Goal: Task Accomplishment & Management: Use online tool/utility

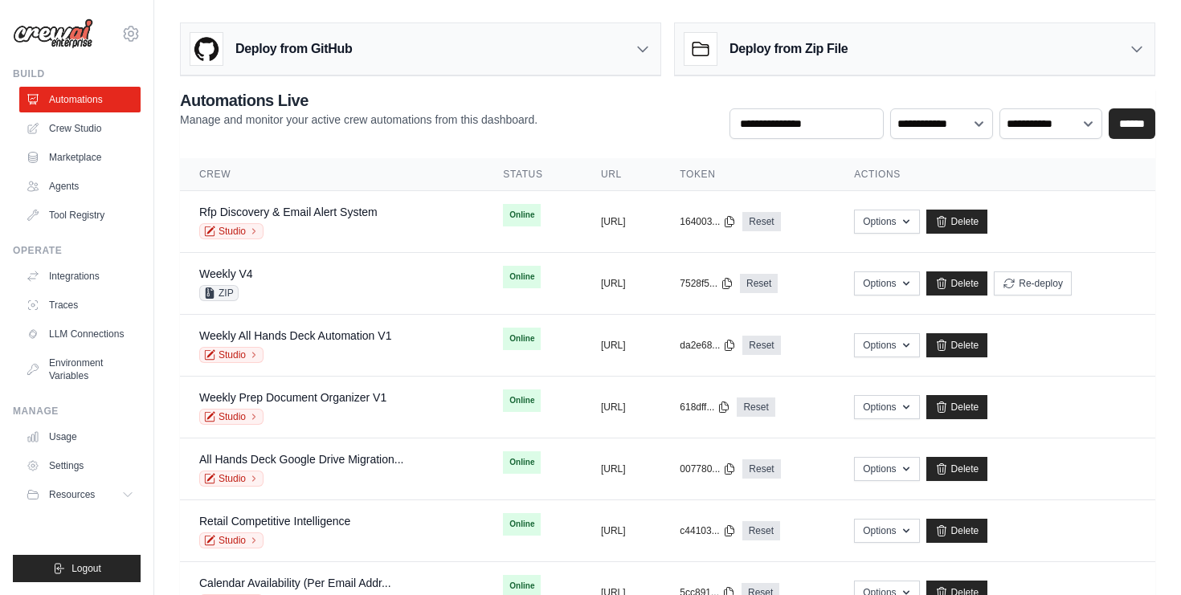
click at [534, 151] on div "**********" at bounding box center [667, 418] width 975 height 658
drag, startPoint x: 475, startPoint y: 181, endPoint x: 447, endPoint y: 179, distance: 28.2
click at [484, 179] on th "Status" at bounding box center [533, 174] width 98 height 33
click at [552, 149] on div "**********" at bounding box center [667, 418] width 975 height 658
click at [64, 440] on link "Usage" at bounding box center [81, 437] width 121 height 26
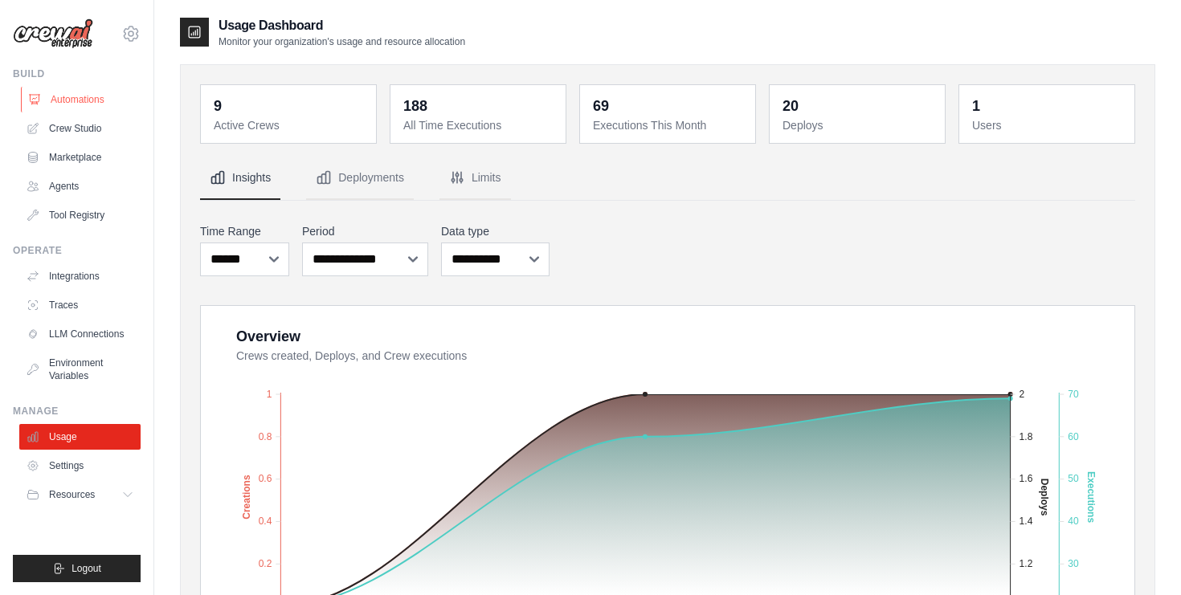
click at [75, 98] on link "Automations" at bounding box center [81, 100] width 121 height 26
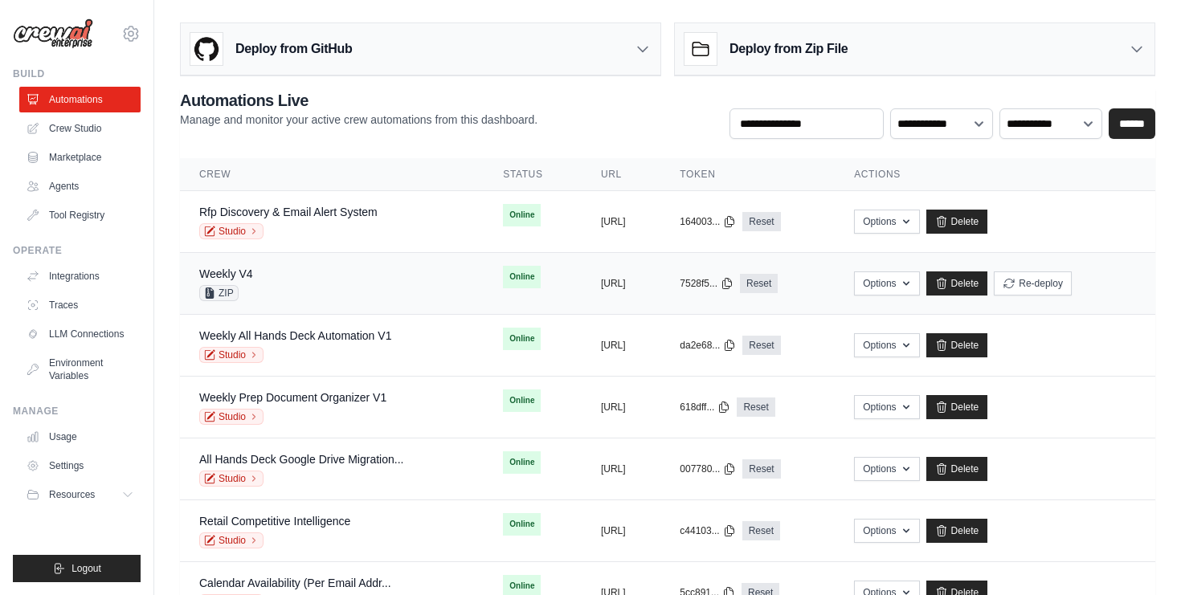
click at [320, 272] on div "Weekly V4 ZIP" at bounding box center [331, 283] width 265 height 35
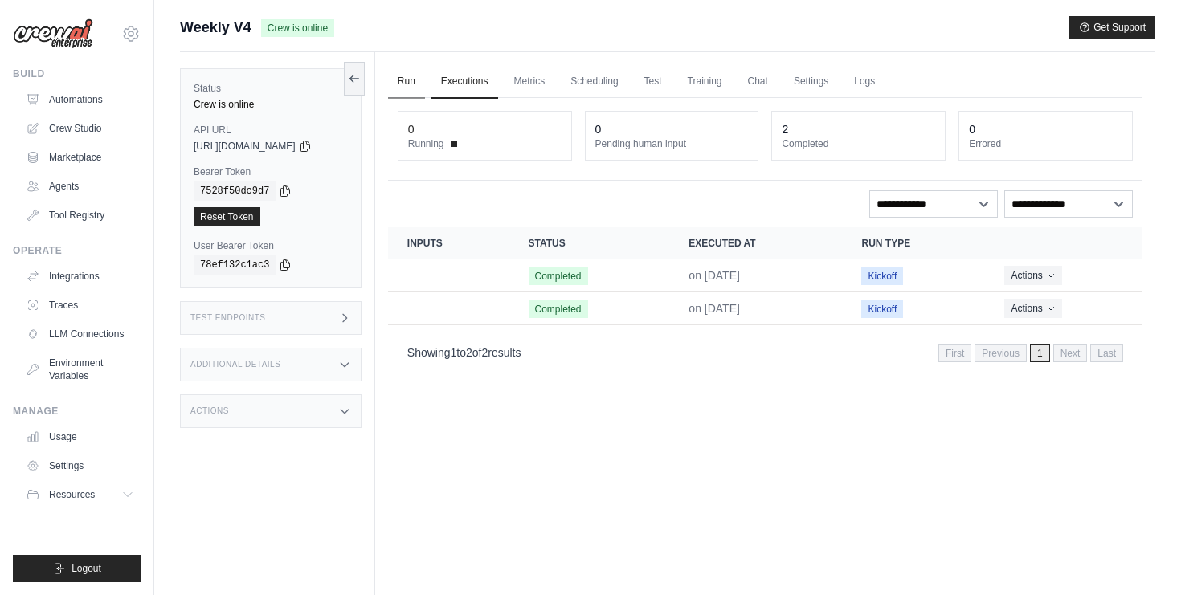
click at [411, 84] on link "Run" at bounding box center [406, 82] width 37 height 34
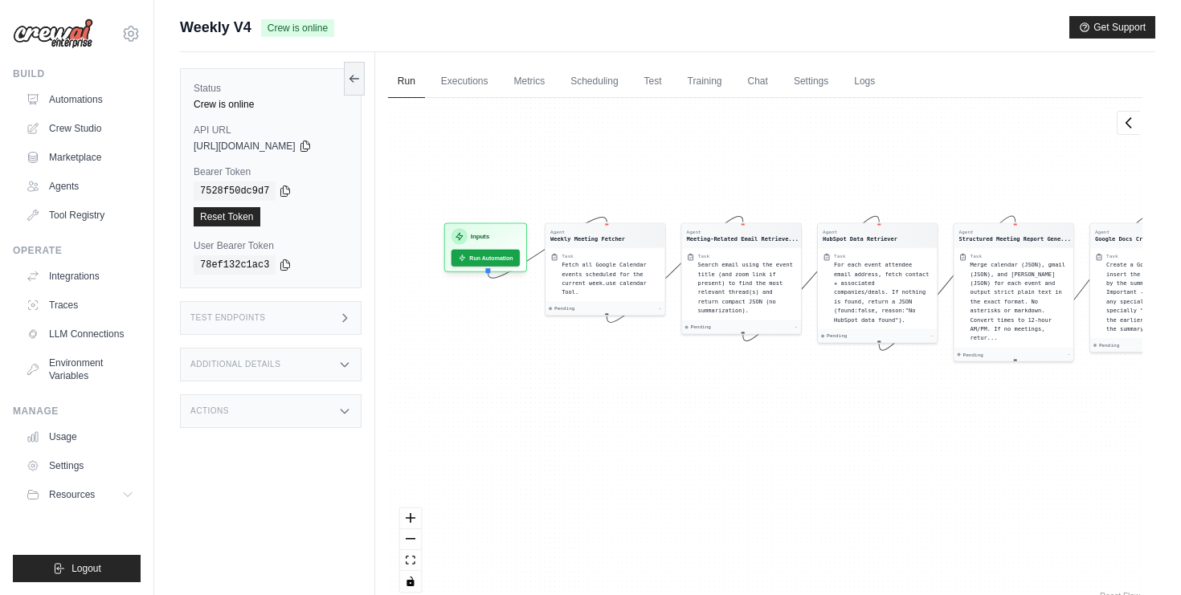
drag, startPoint x: 610, startPoint y: 251, endPoint x: 795, endPoint y: 188, distance: 196.2
click at [795, 188] on div "Agent Weekly Meeting Fetcher Task Fetch all Google Calendar events scheduled fo…" at bounding box center [765, 351] width 754 height 506
click at [551, 79] on link "Metrics" at bounding box center [530, 82] width 51 height 34
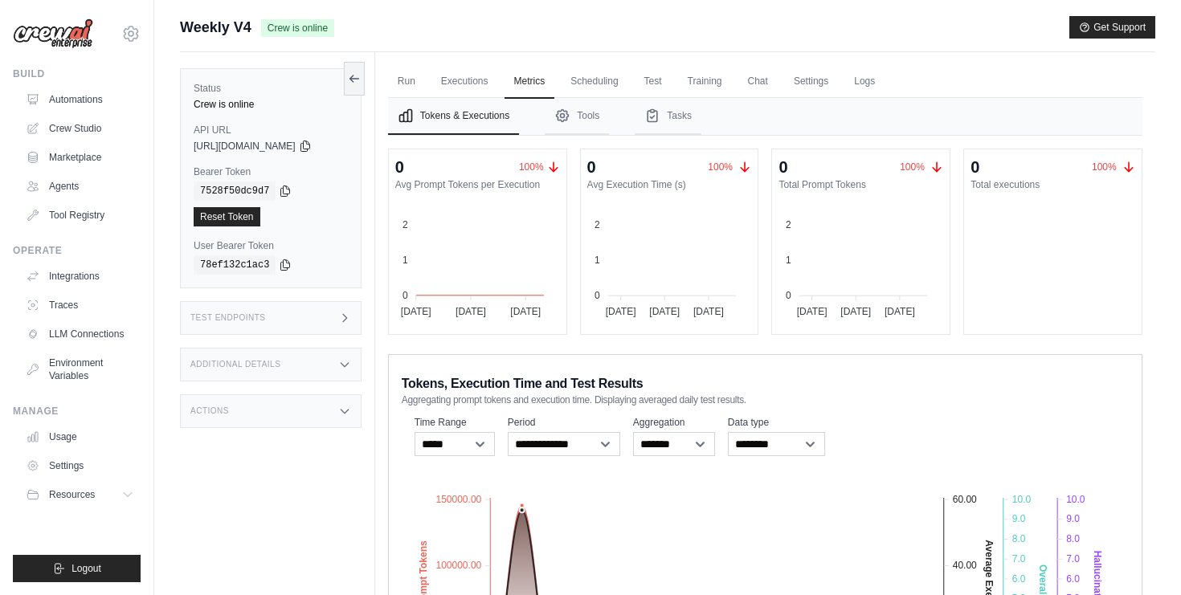
scroll to position [216, 0]
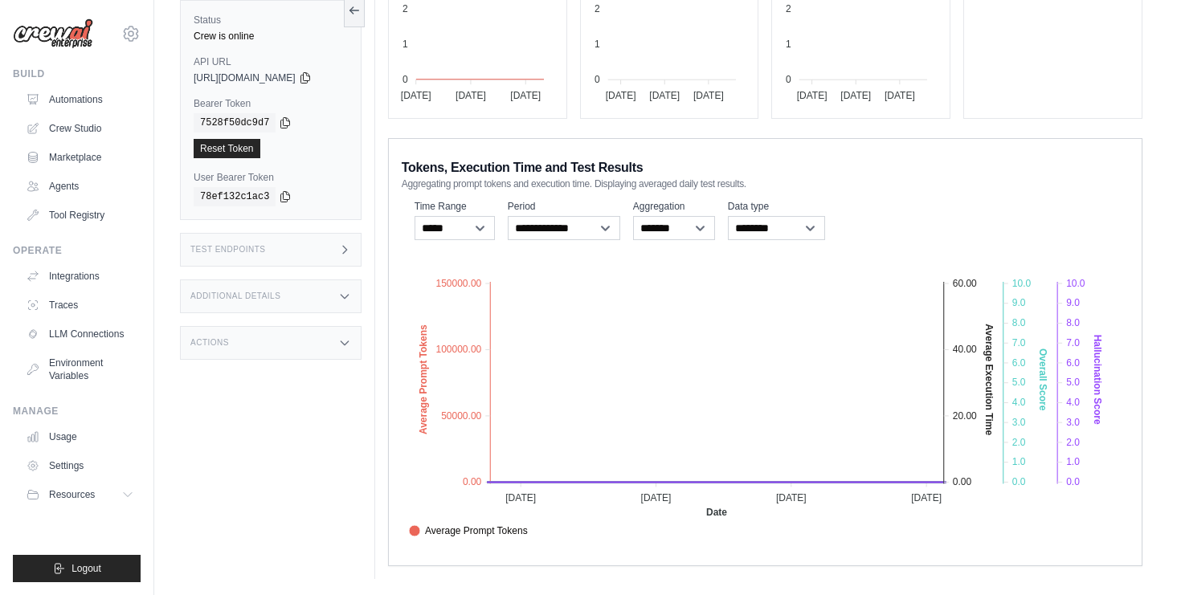
drag, startPoint x: 1118, startPoint y: 249, endPoint x: 1101, endPoint y: 239, distance: 19.4
click at [1118, 249] on div "**********" at bounding box center [765, 352] width 754 height 428
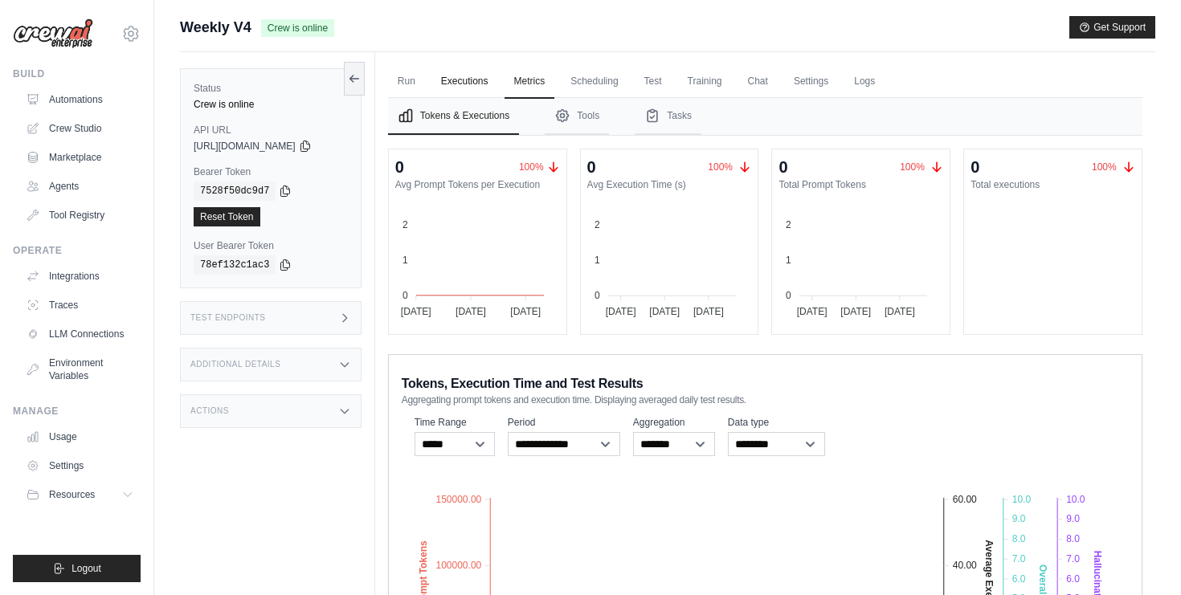
click at [478, 76] on link "Executions" at bounding box center [464, 82] width 67 height 34
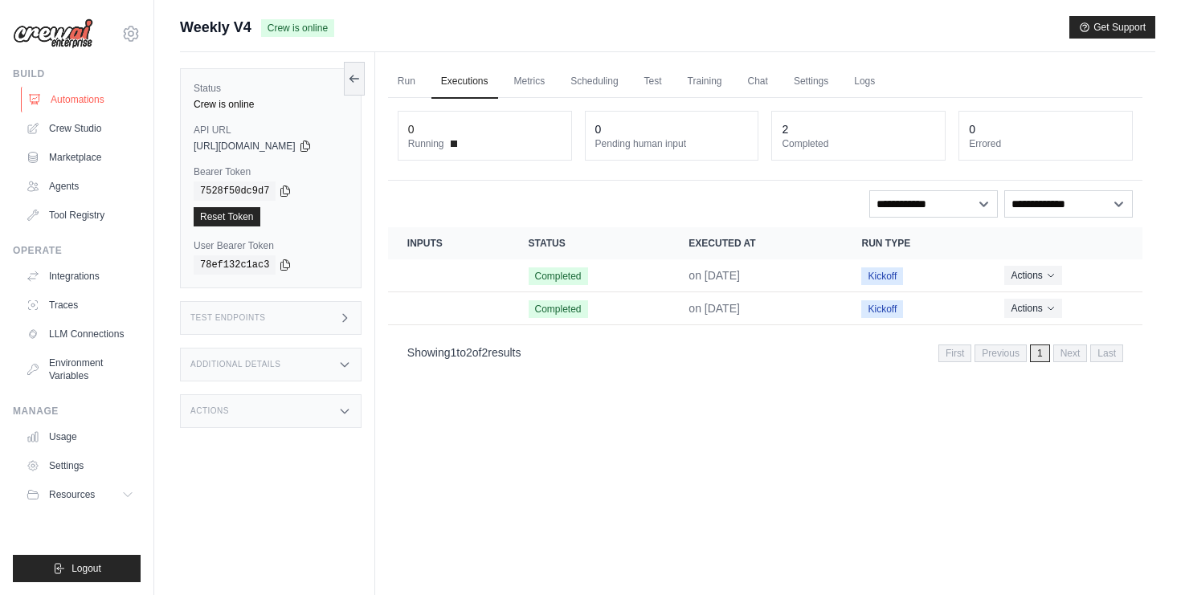
click at [83, 101] on link "Automations" at bounding box center [81, 100] width 121 height 26
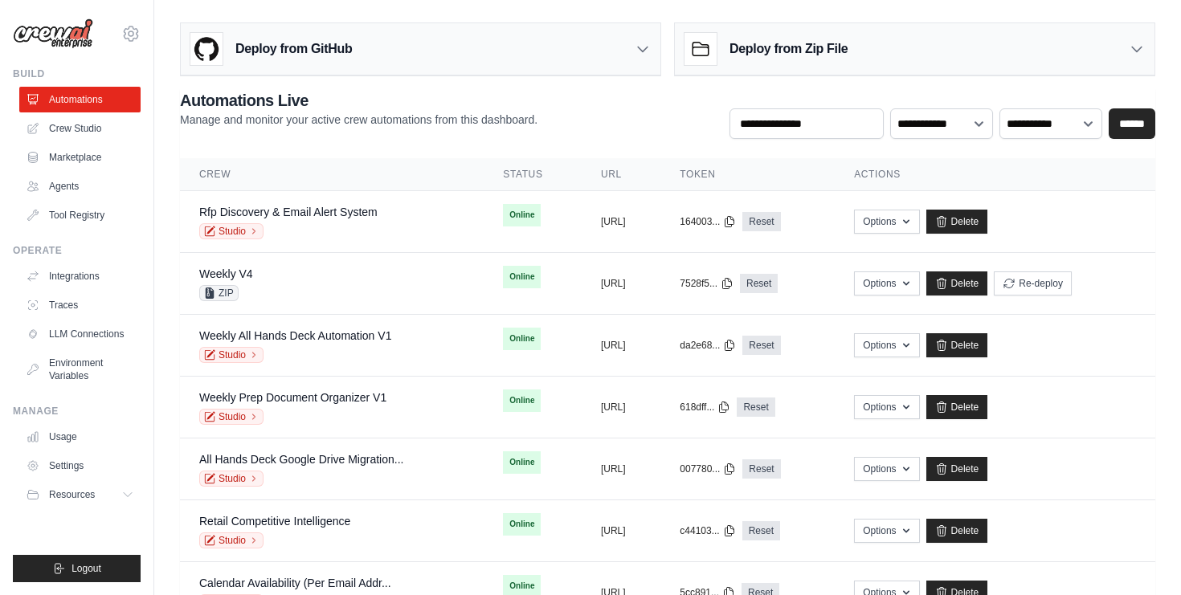
click at [949, 14] on main "Deploy from GitHub Deploy your project directly from GitHub. Select a repositor…" at bounding box center [667, 391] width 1027 height 783
click at [857, 86] on div "Deploy from GitHub Deploy your project directly from GitHub. Select a repositor…" at bounding box center [667, 381] width 1027 height 731
click at [631, 100] on div "**********" at bounding box center [667, 114] width 975 height 50
click at [631, 109] on div "**********" at bounding box center [667, 114] width 975 height 50
click at [278, 286] on div "Weekly V4 ZIP" at bounding box center [331, 283] width 265 height 35
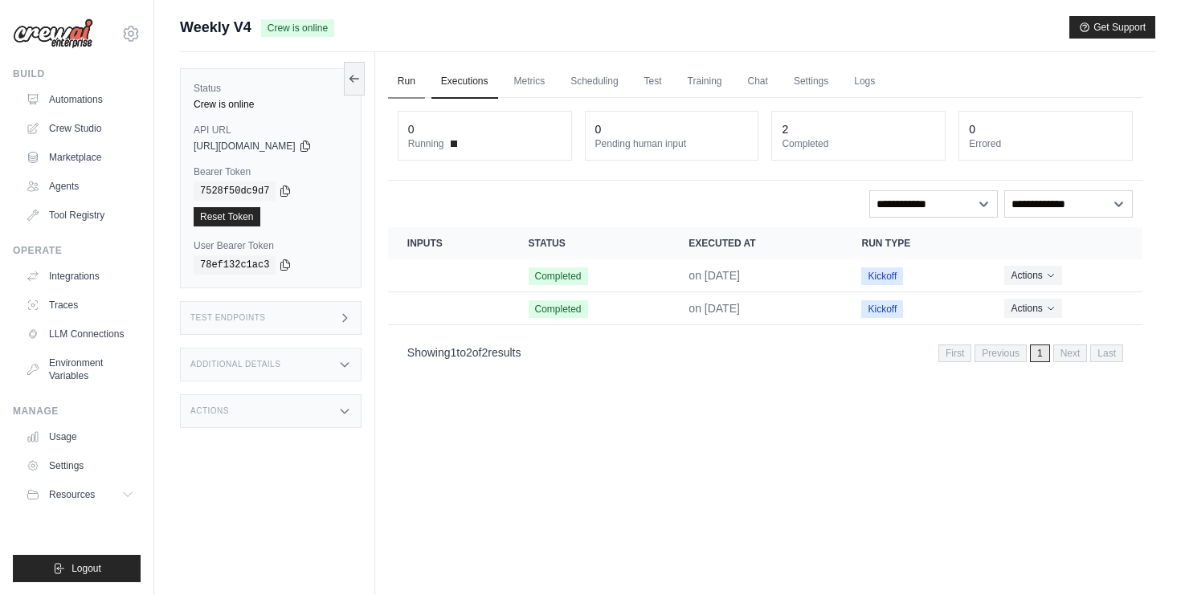
click at [409, 80] on link "Run" at bounding box center [406, 82] width 37 height 34
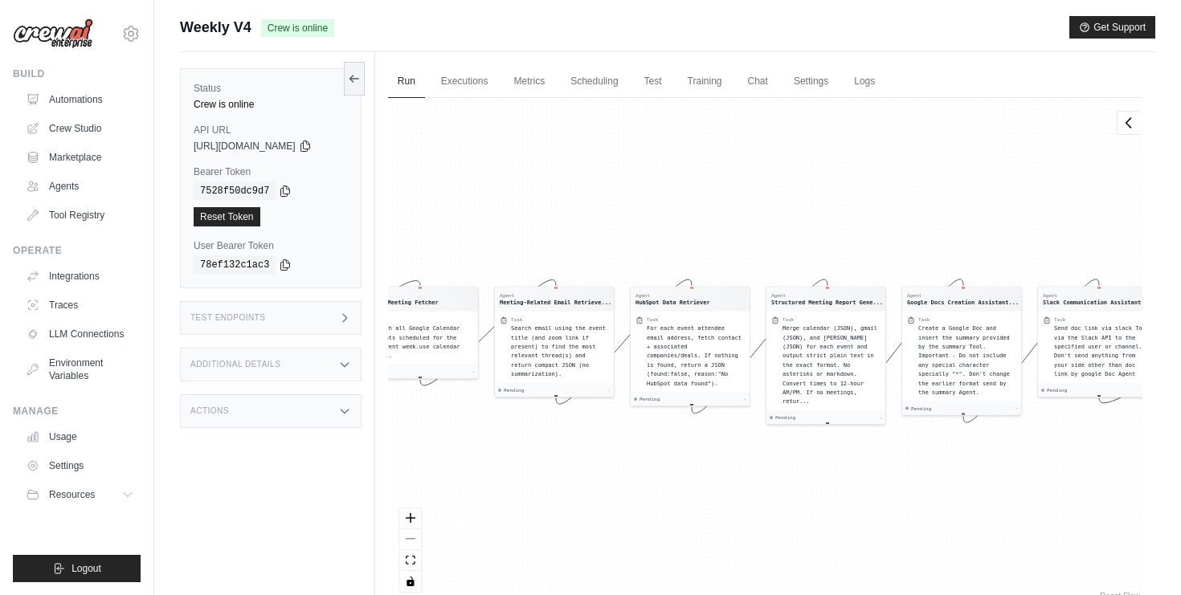
click at [692, 227] on div "Agent Weekly Meeting Fetcher Task Fetch all Google Calendar events scheduled fo…" at bounding box center [765, 351] width 754 height 506
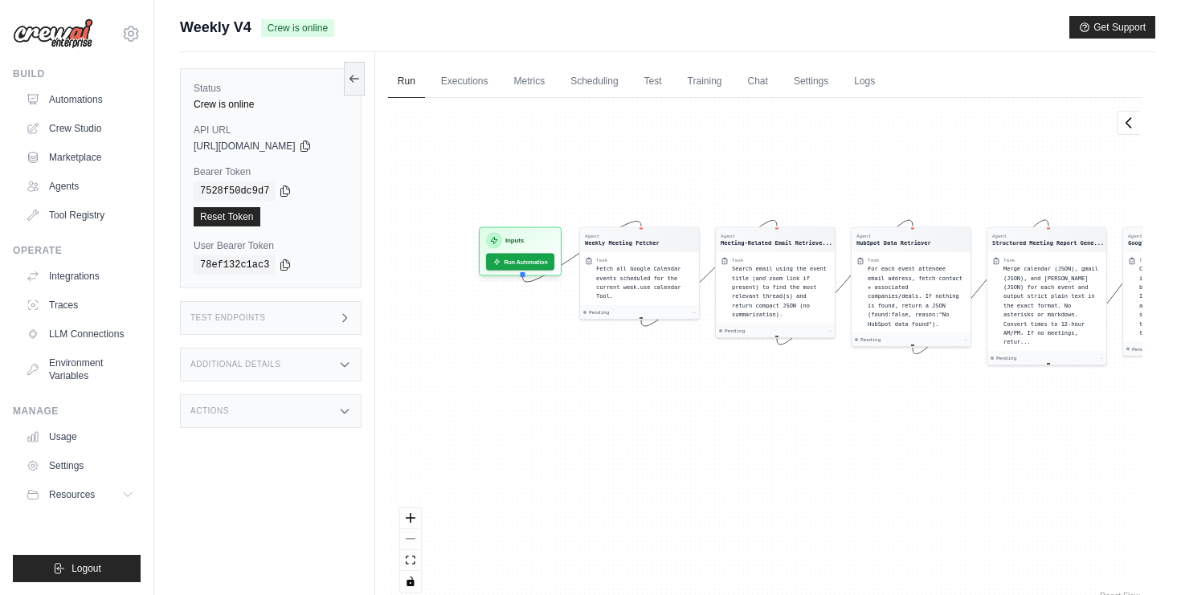
drag, startPoint x: 694, startPoint y: 227, endPoint x: 926, endPoint y: 145, distance: 246.3
click at [926, 145] on div "Agent Weekly Meeting Fetcher Task Fetch all Google Calendar events scheduled fo…" at bounding box center [765, 351] width 754 height 506
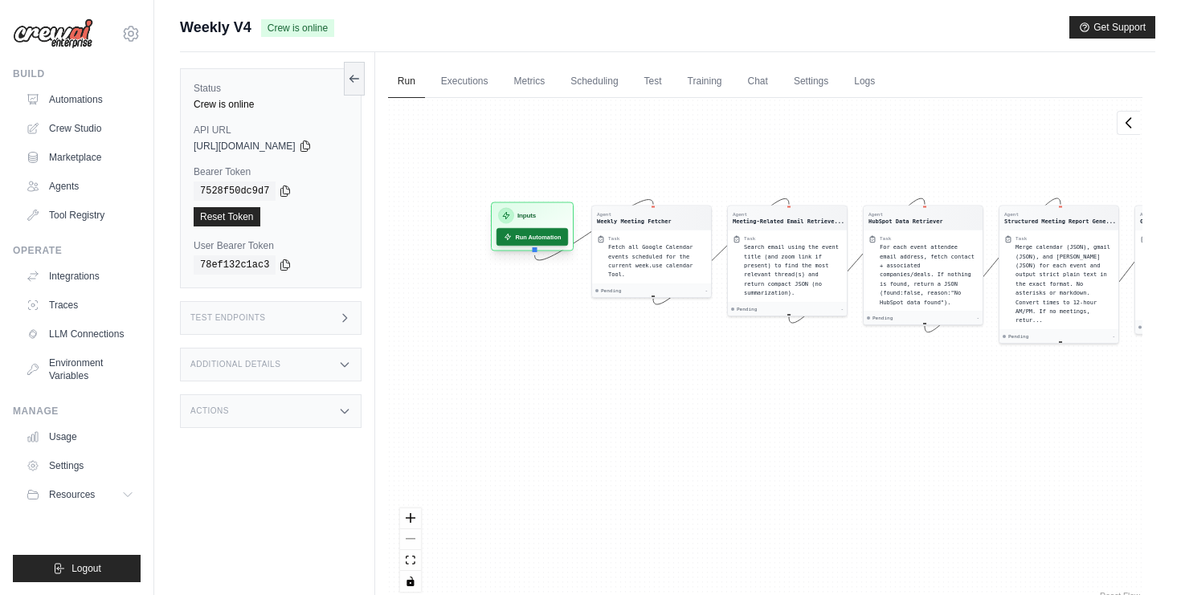
click at [538, 236] on button "Run Automation" at bounding box center [533, 237] width 72 height 18
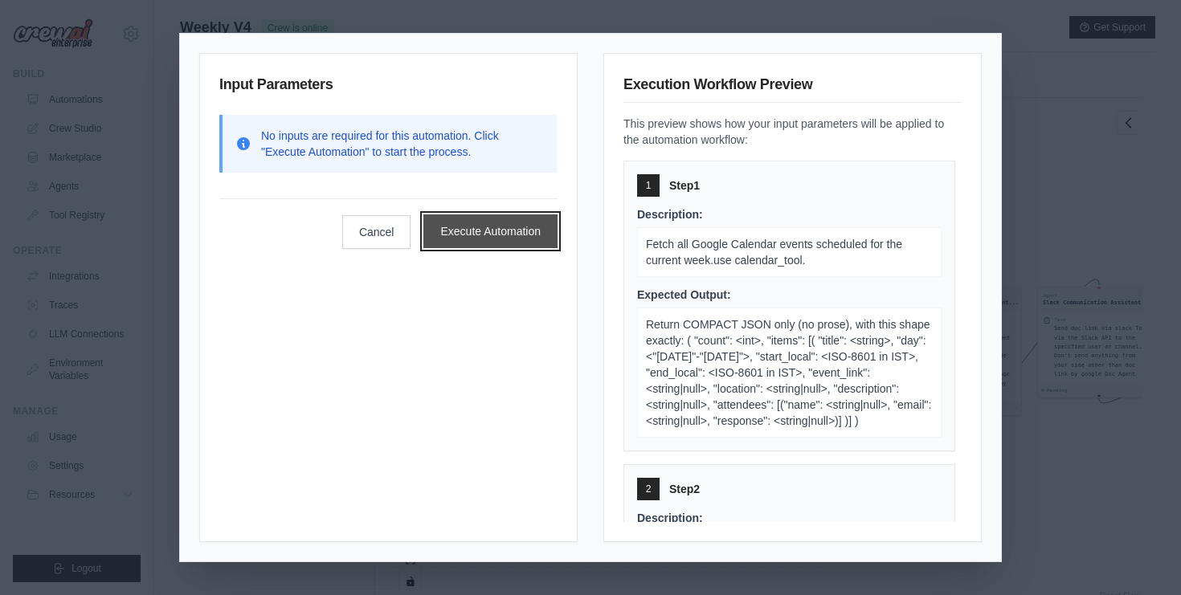
click at [534, 236] on button "Execute Automation" at bounding box center [490, 232] width 134 height 34
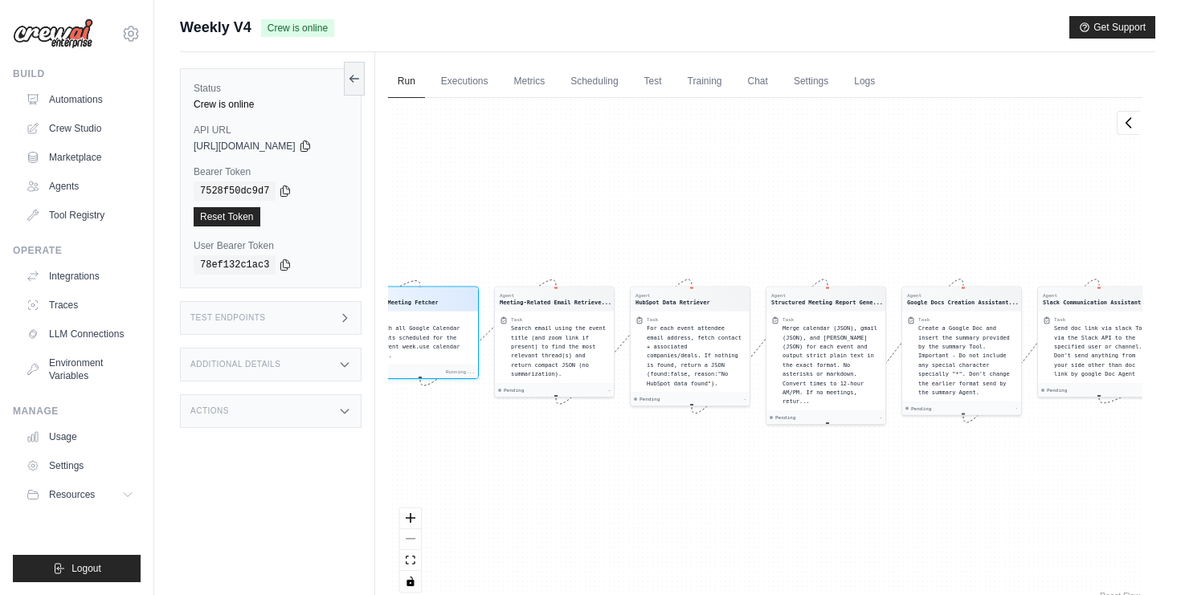
scroll to position [11, 0]
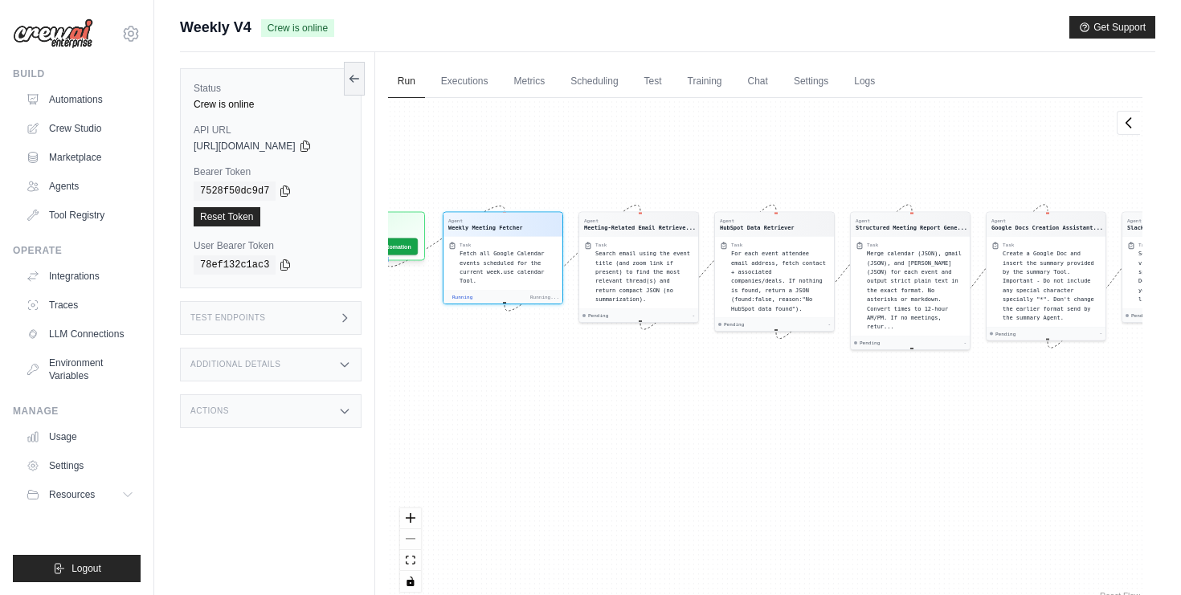
drag, startPoint x: 777, startPoint y: 472, endPoint x: 849, endPoint y: 390, distance: 108.8
click at [856, 398] on div "Agent Weekly Meeting Fetcher Task Fetch all Google Calendar events scheduled fo…" at bounding box center [765, 351] width 754 height 506
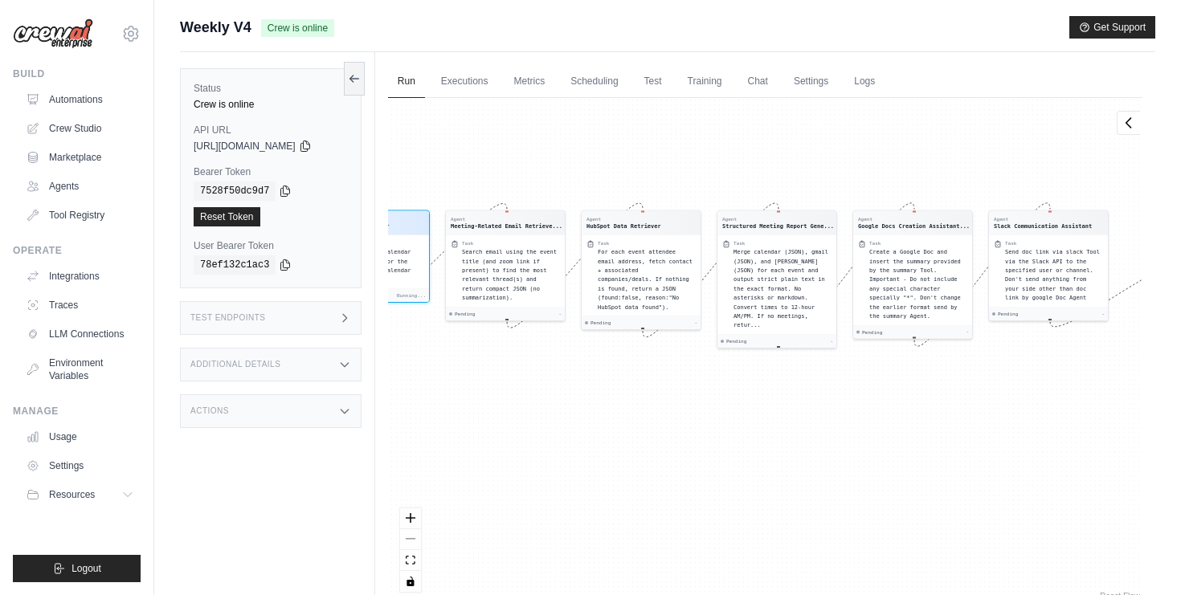
drag, startPoint x: 848, startPoint y: 389, endPoint x: 779, endPoint y: 390, distance: 68.3
click at [779, 390] on div "Agent Weekly Meeting Fetcher Task Fetch all Google Calendar events scheduled fo…" at bounding box center [765, 351] width 754 height 506
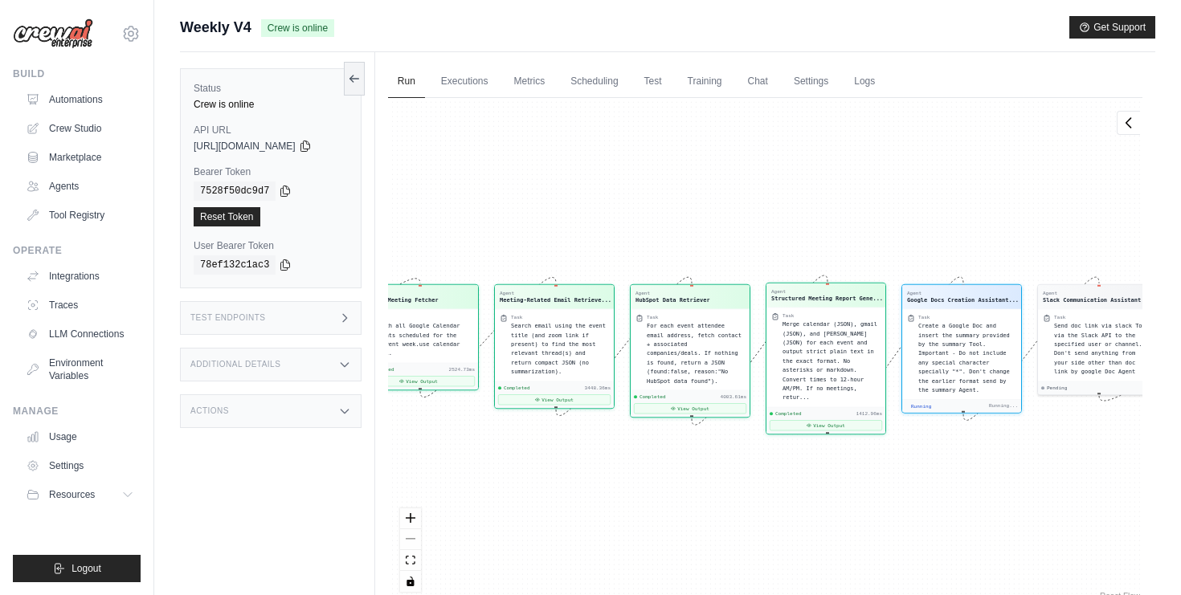
scroll to position [869, 0]
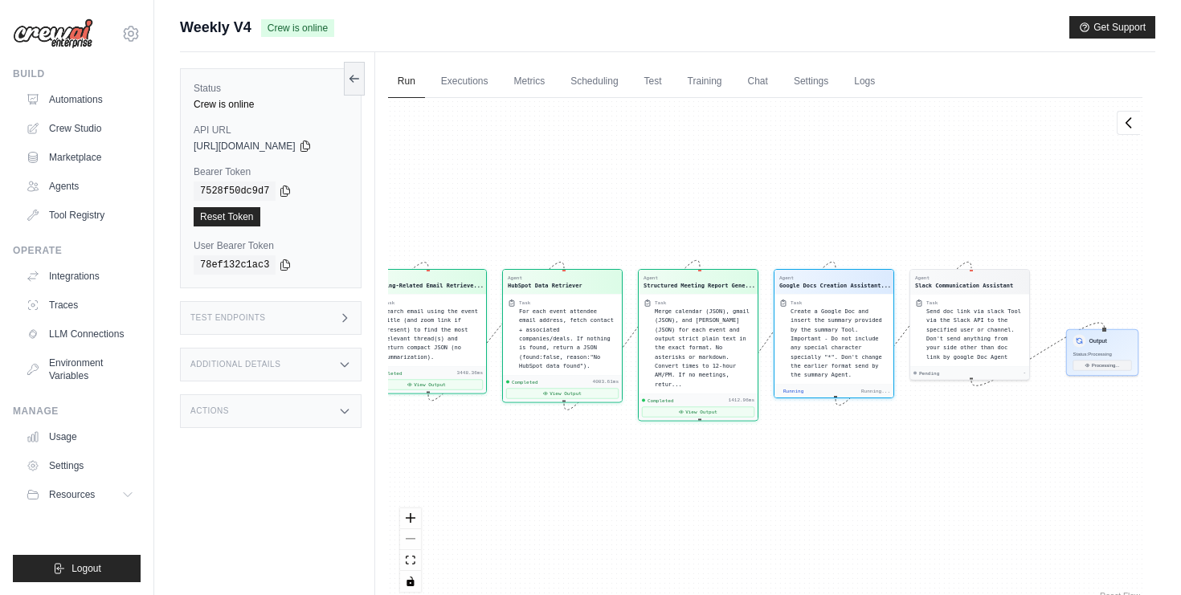
drag, startPoint x: 849, startPoint y: 429, endPoint x: 738, endPoint y: 416, distance: 111.6
click at [738, 416] on div "Agent Weekly Meeting Fetcher Task Fetch all Google Calendar events scheduled fo…" at bounding box center [765, 351] width 754 height 506
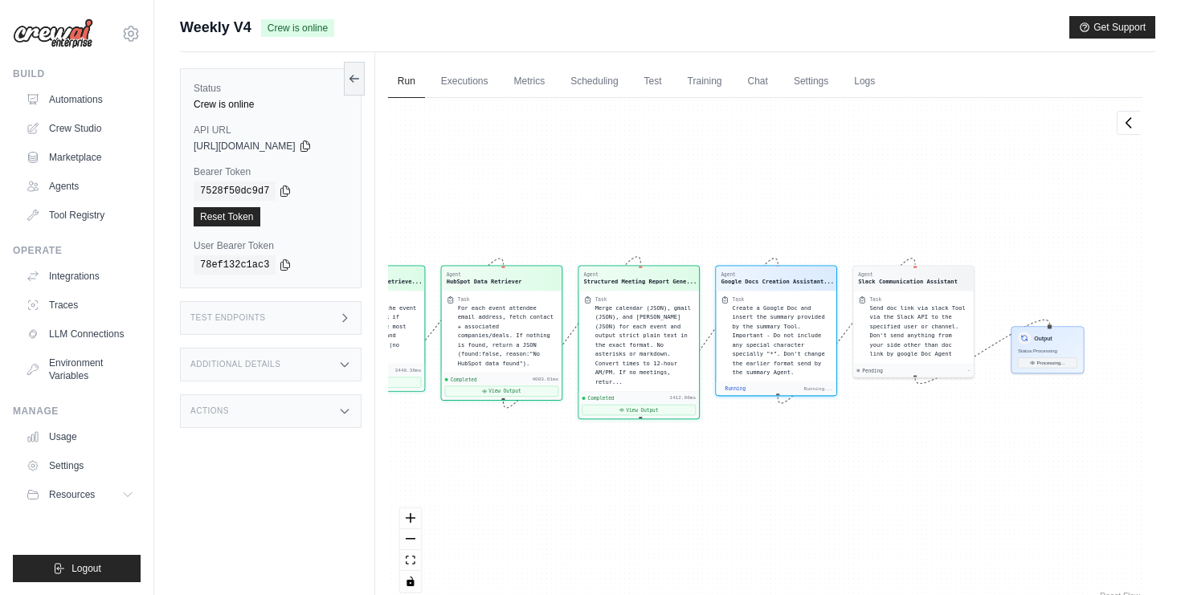
drag, startPoint x: 980, startPoint y: 434, endPoint x: 905, endPoint y: 436, distance: 75.6
click at [905, 436] on div "Agent Weekly Meeting Fetcher Task Fetch all Google Calendar events scheduled fo…" at bounding box center [765, 351] width 754 height 506
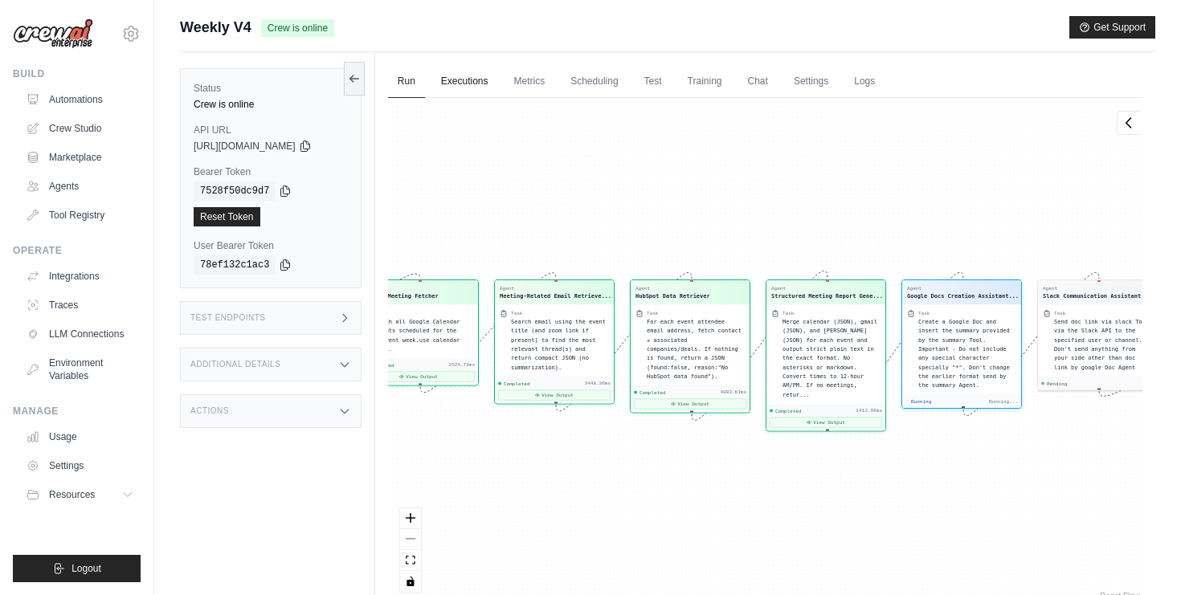
click at [469, 83] on link "Executions" at bounding box center [464, 82] width 67 height 34
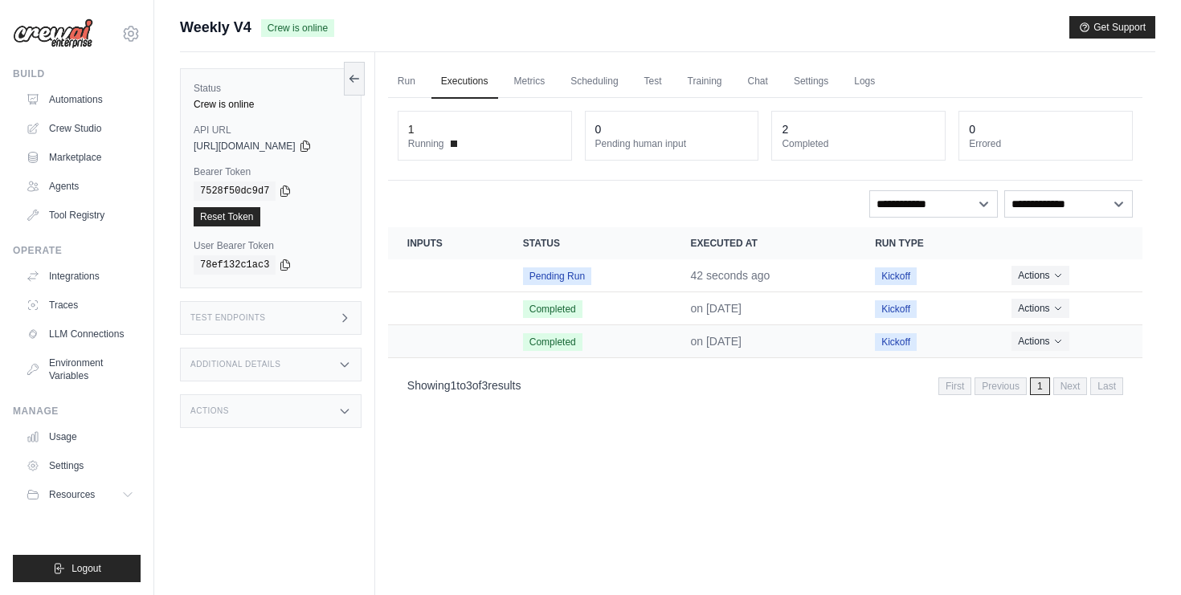
click at [622, 340] on td "Completed" at bounding box center [588, 341] width 168 height 33
click at [1053, 342] on button "Actions" at bounding box center [1040, 340] width 57 height 19
click at [1058, 308] on icon "Actions for execution" at bounding box center [1054, 308] width 10 height 10
click at [1078, 333] on link "View Details" at bounding box center [1071, 338] width 103 height 26
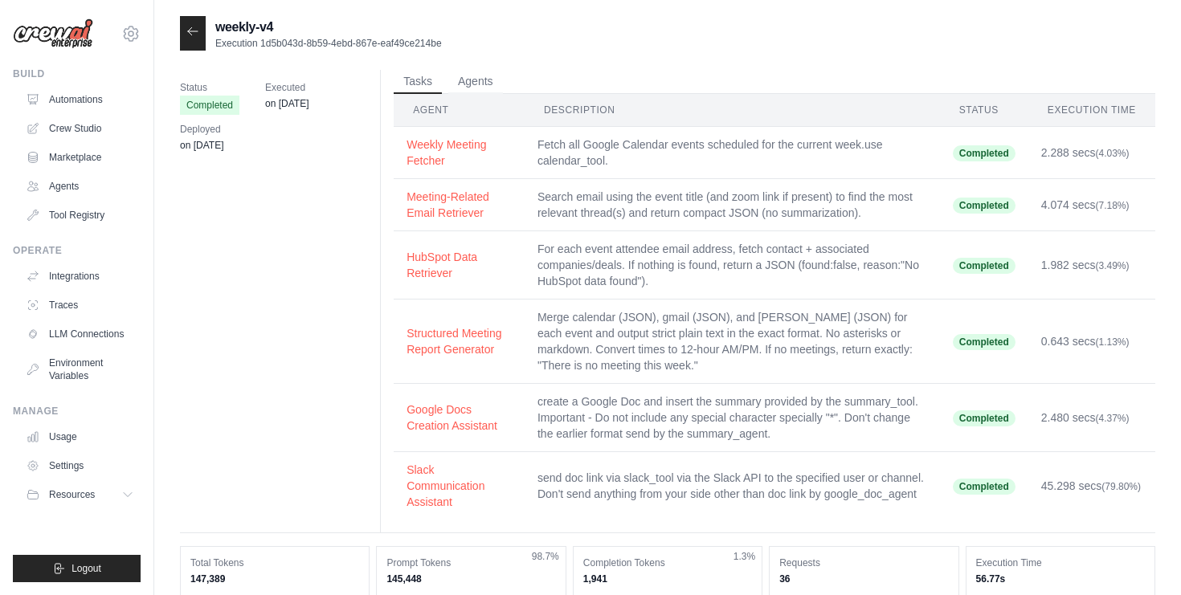
scroll to position [248, 0]
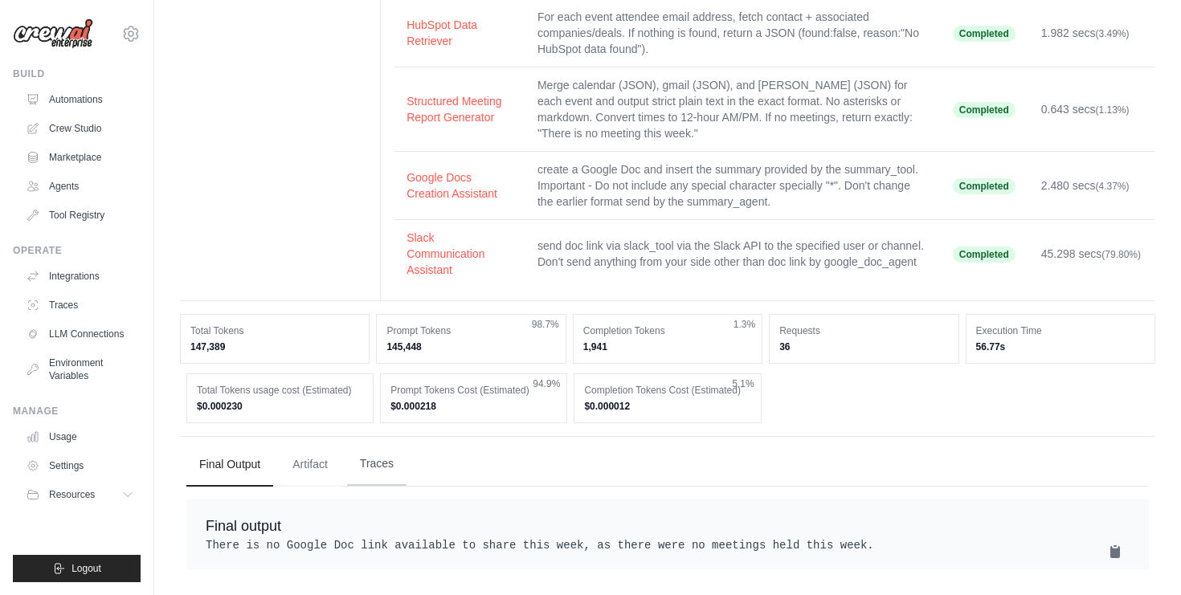
click at [378, 446] on button "Traces" at bounding box center [376, 464] width 59 height 43
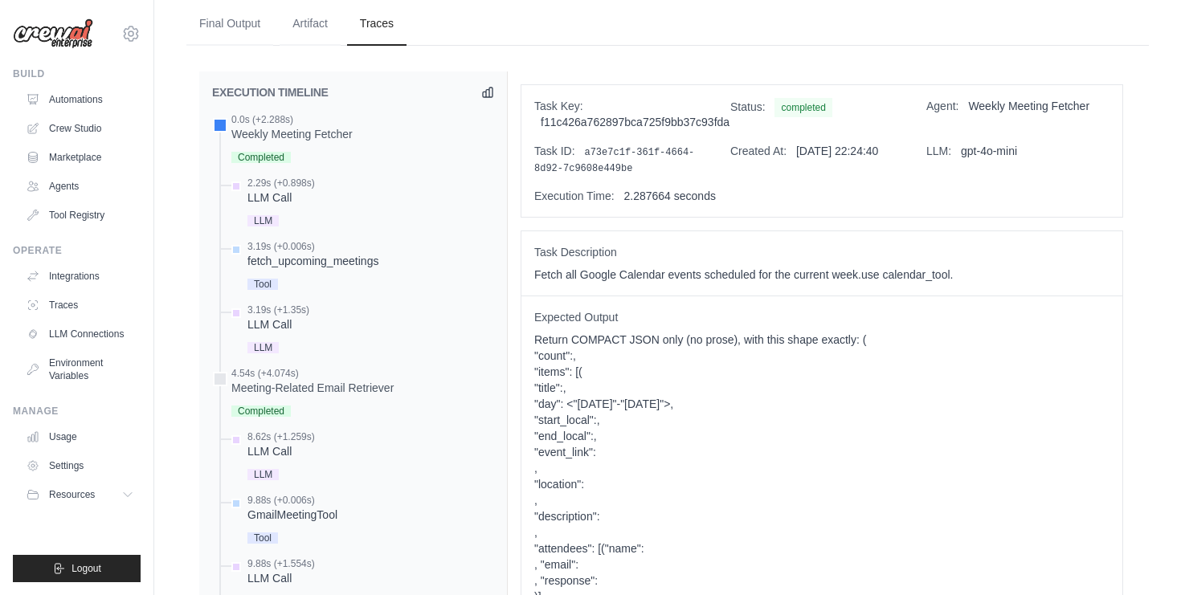
scroll to position [679, 0]
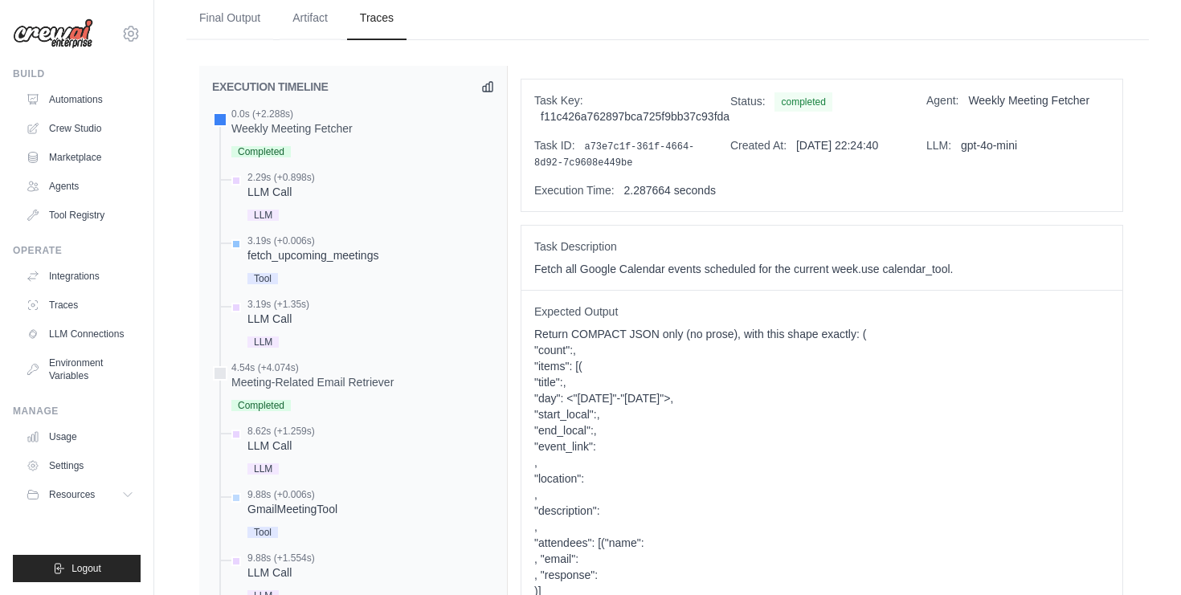
click at [320, 256] on div "fetch_upcoming_meetings" at bounding box center [312, 255] width 131 height 16
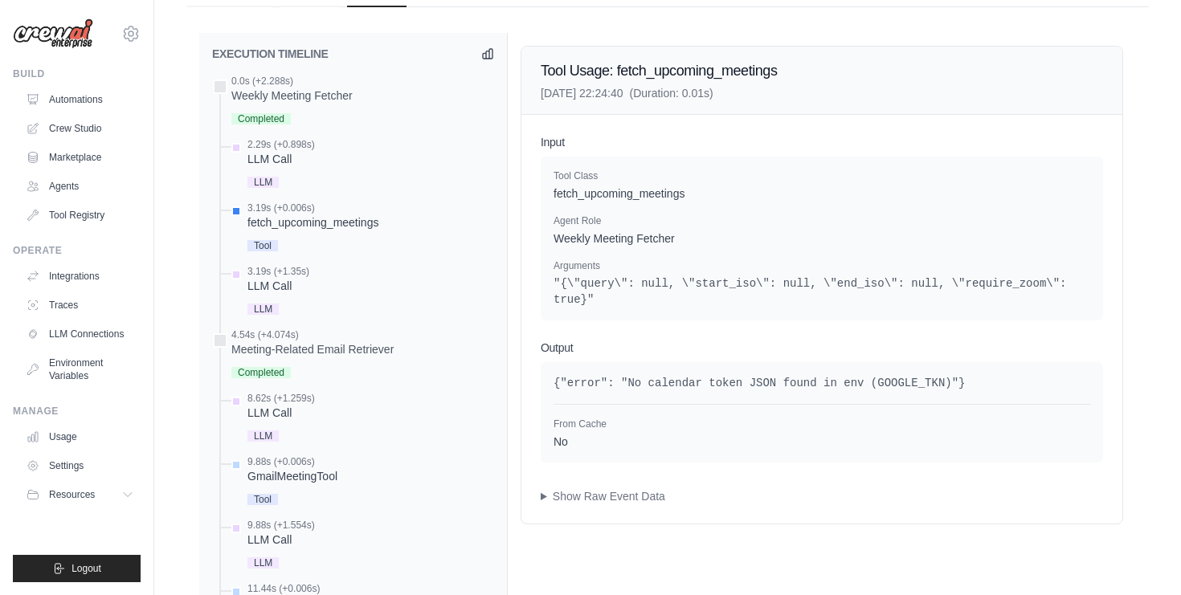
scroll to position [752, 0]
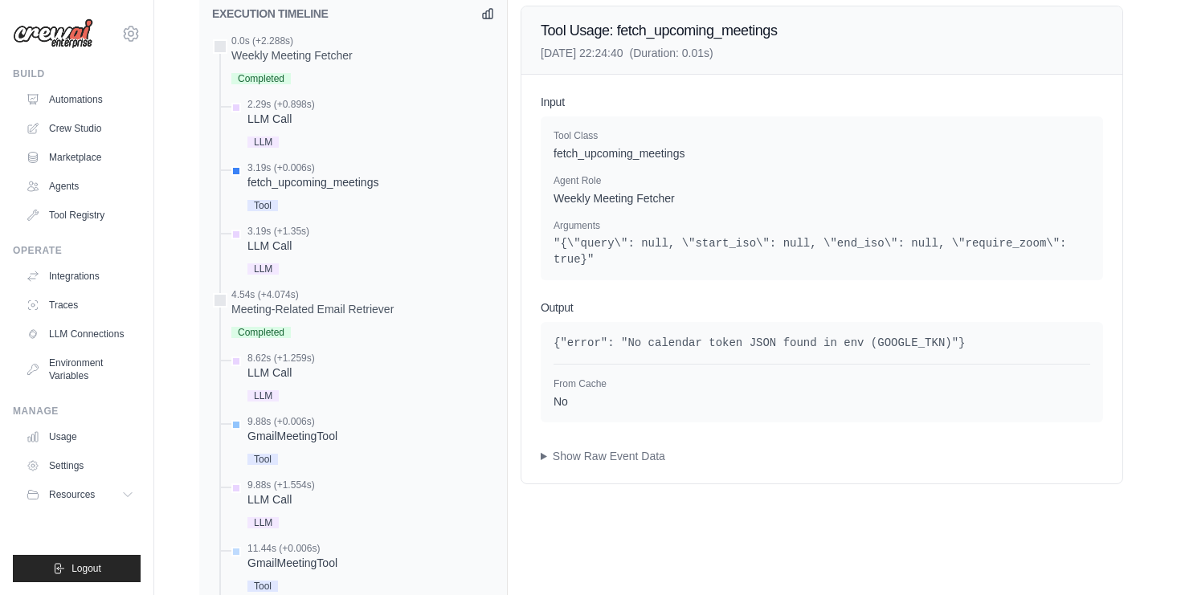
click at [308, 431] on div "GmailMeetingTool" at bounding box center [292, 436] width 90 height 16
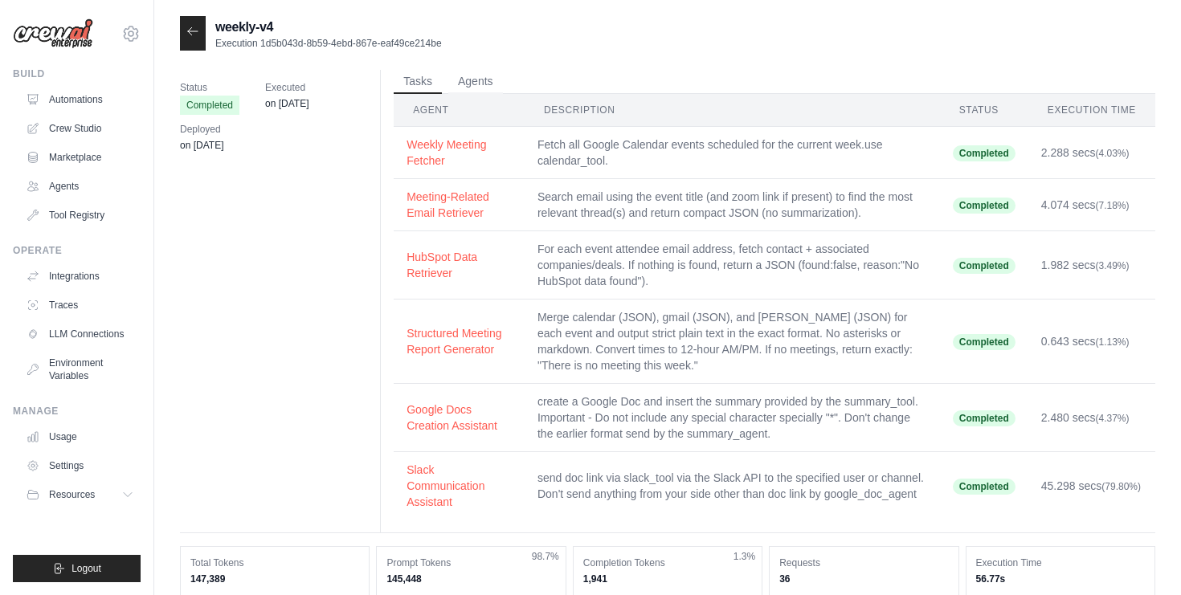
scroll to position [2, 0]
click at [969, 39] on div "weekly-v4 Execution 1d5b043d-8b59-4ebd-867e-eaf49ce214be" at bounding box center [667, 31] width 975 height 35
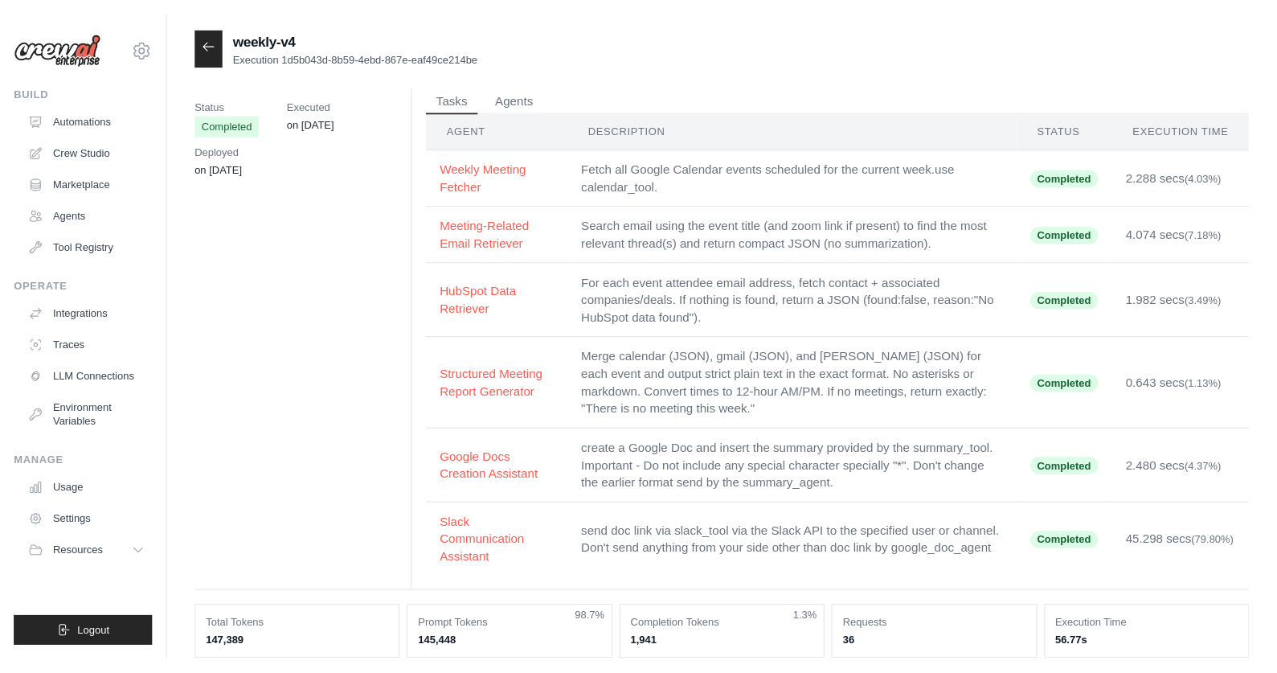
scroll to position [0, 0]
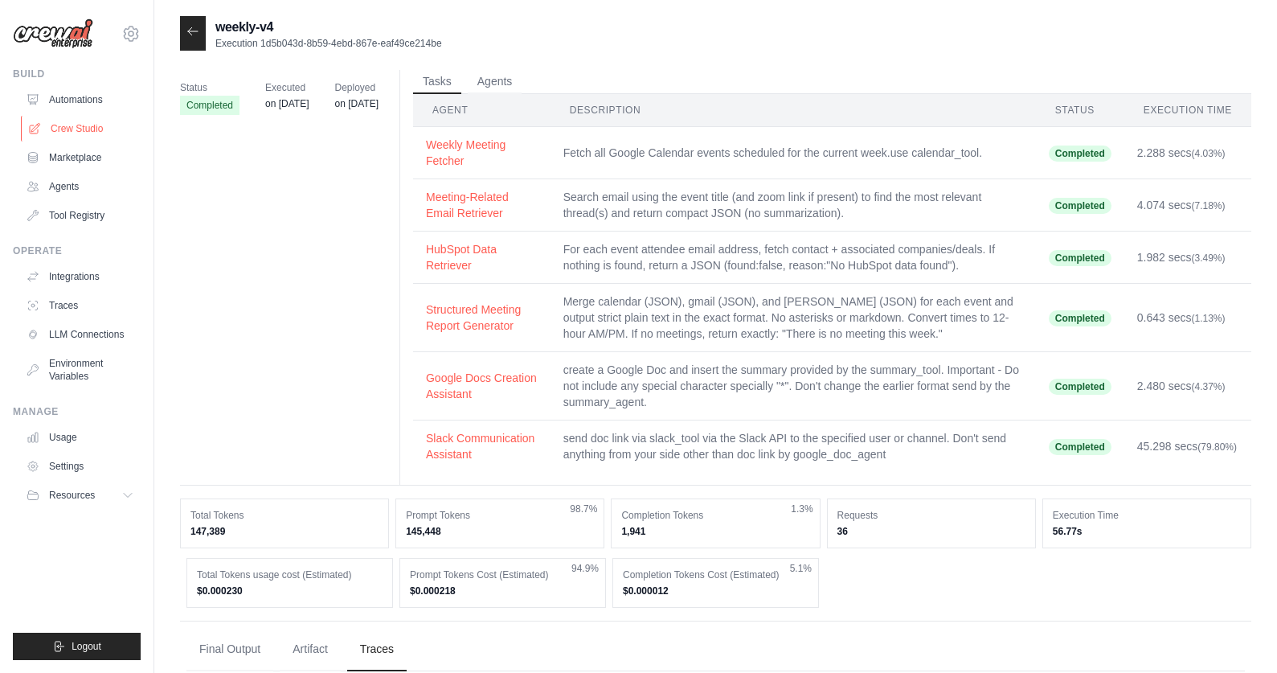
click at [79, 126] on link "Crew Studio" at bounding box center [81, 129] width 121 height 26
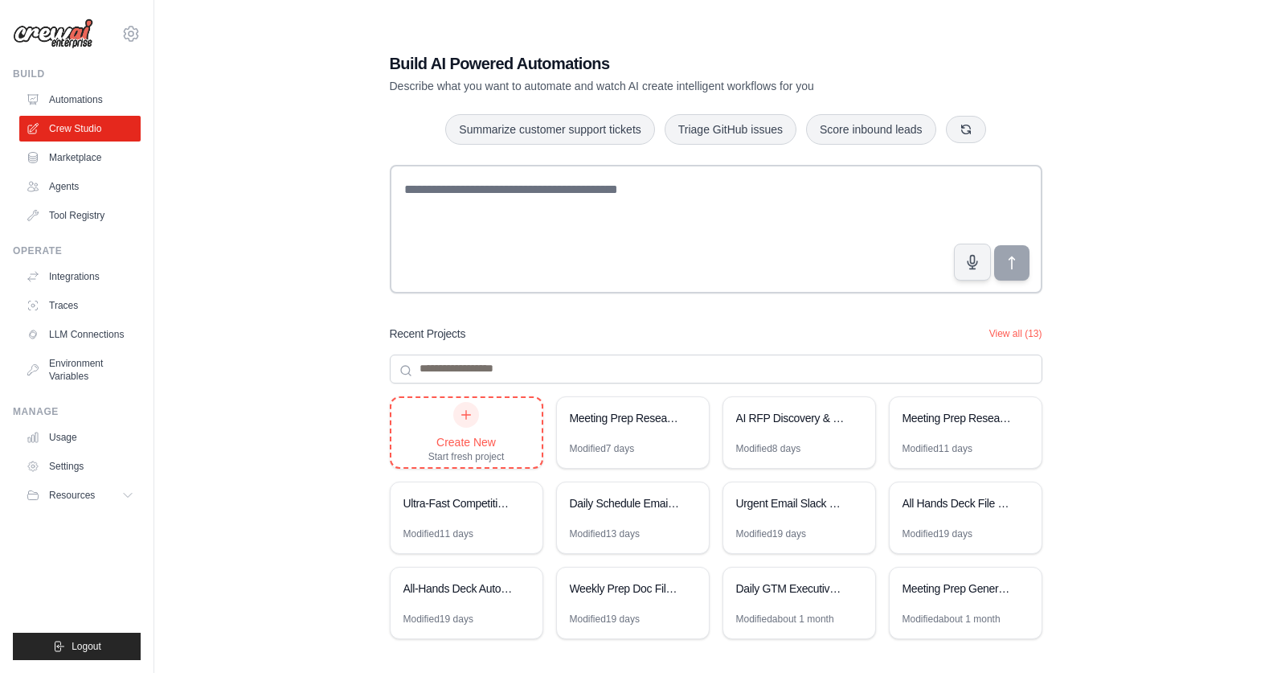
click at [462, 415] on icon at bounding box center [466, 414] width 13 height 13
click at [636, 431] on div "Meeting Prep Research Automation" at bounding box center [633, 419] width 152 height 45
click at [685, 415] on icon at bounding box center [688, 417] width 10 height 10
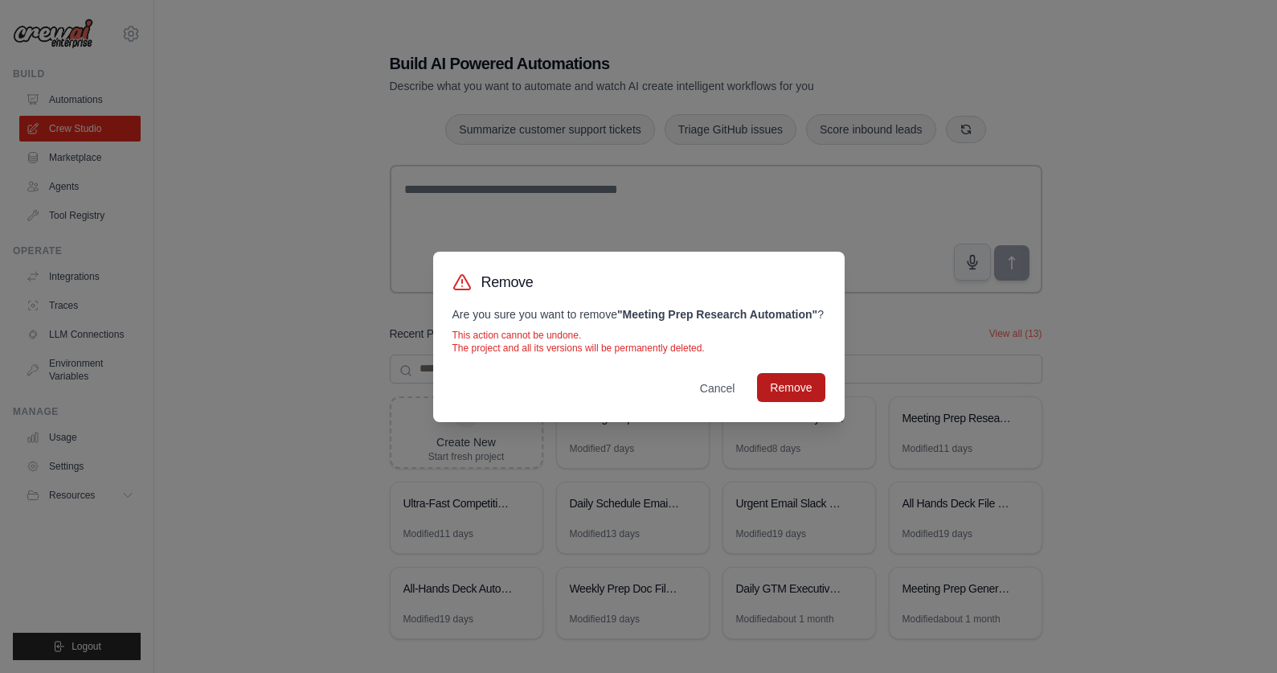
click at [782, 397] on button "Remove" at bounding box center [790, 387] width 67 height 29
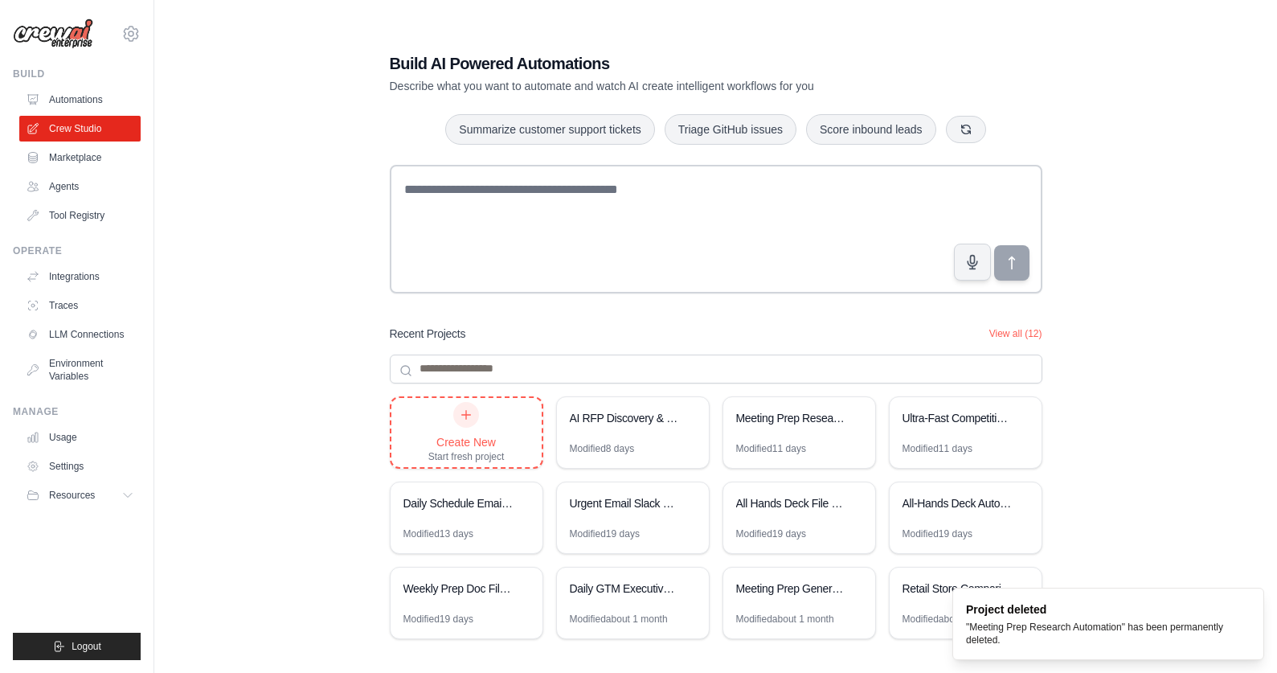
scroll to position [32, 0]
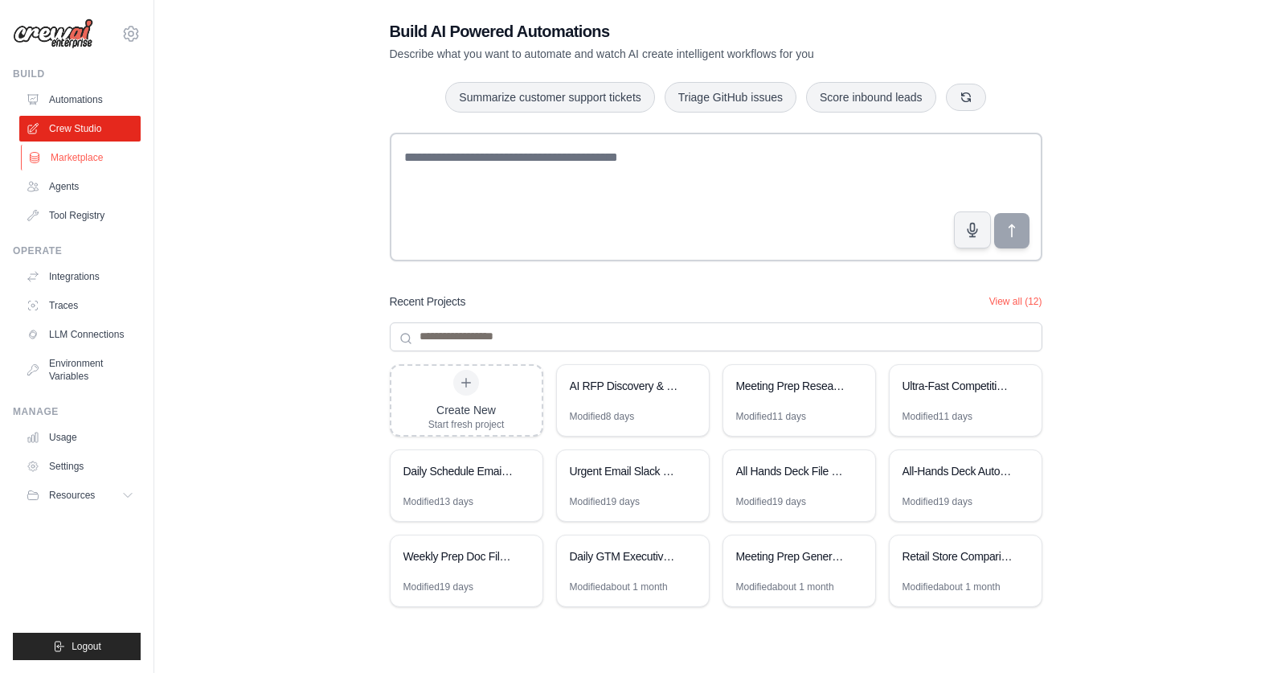
click at [83, 166] on link "Marketplace" at bounding box center [81, 158] width 121 height 26
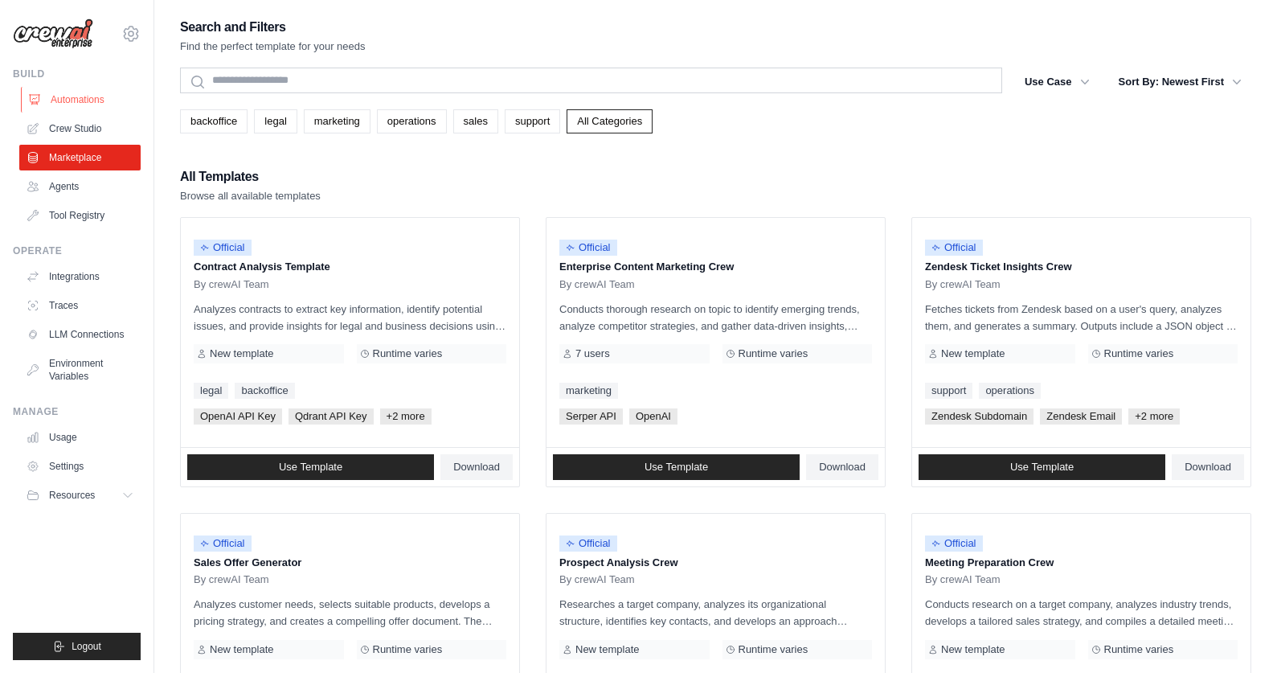
click at [85, 97] on link "Automations" at bounding box center [81, 100] width 121 height 26
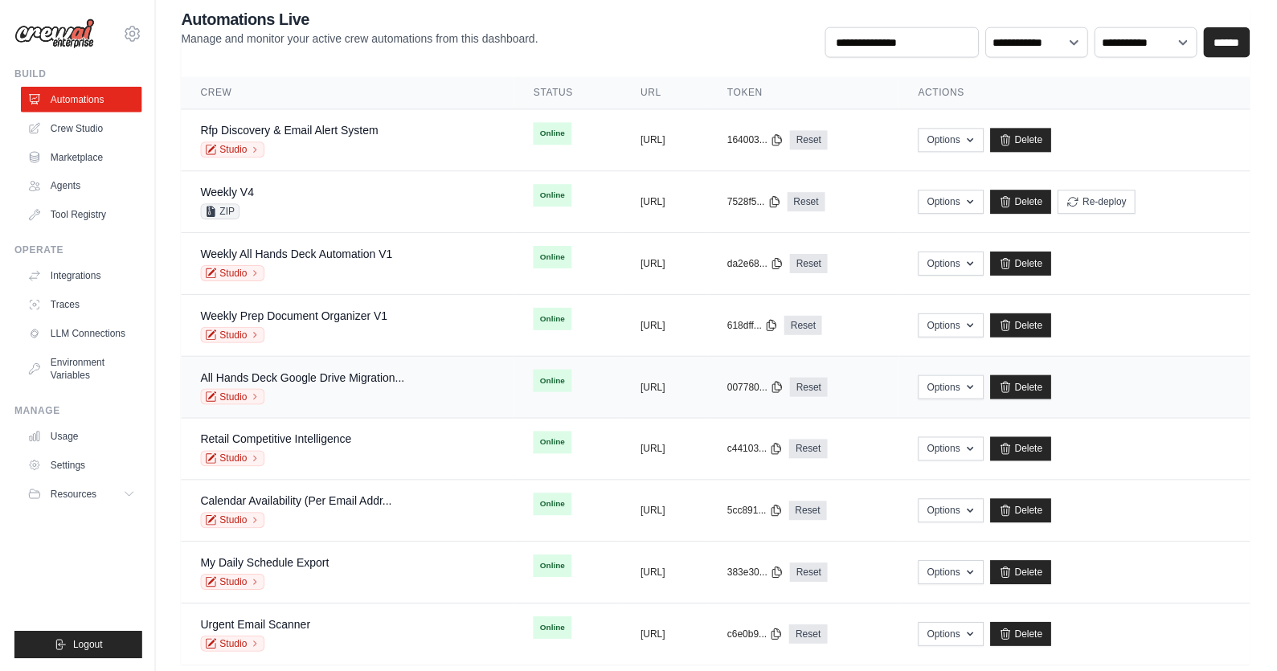
scroll to position [88, 0]
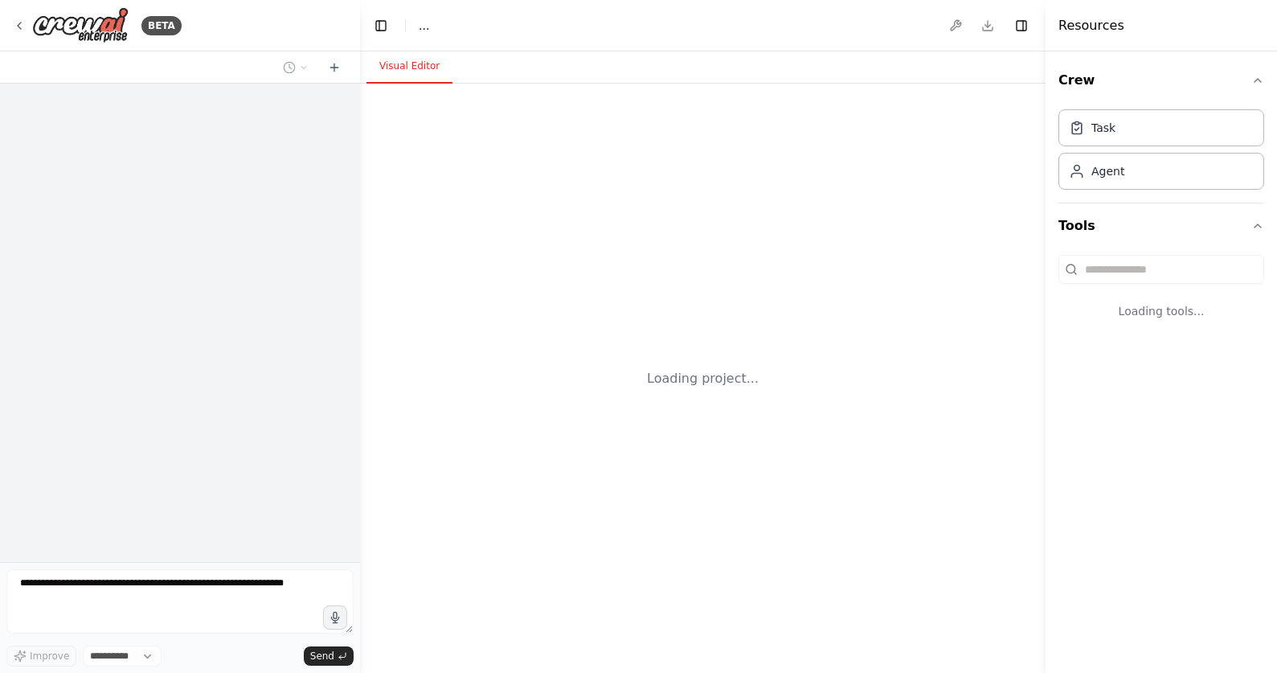
select select "****"
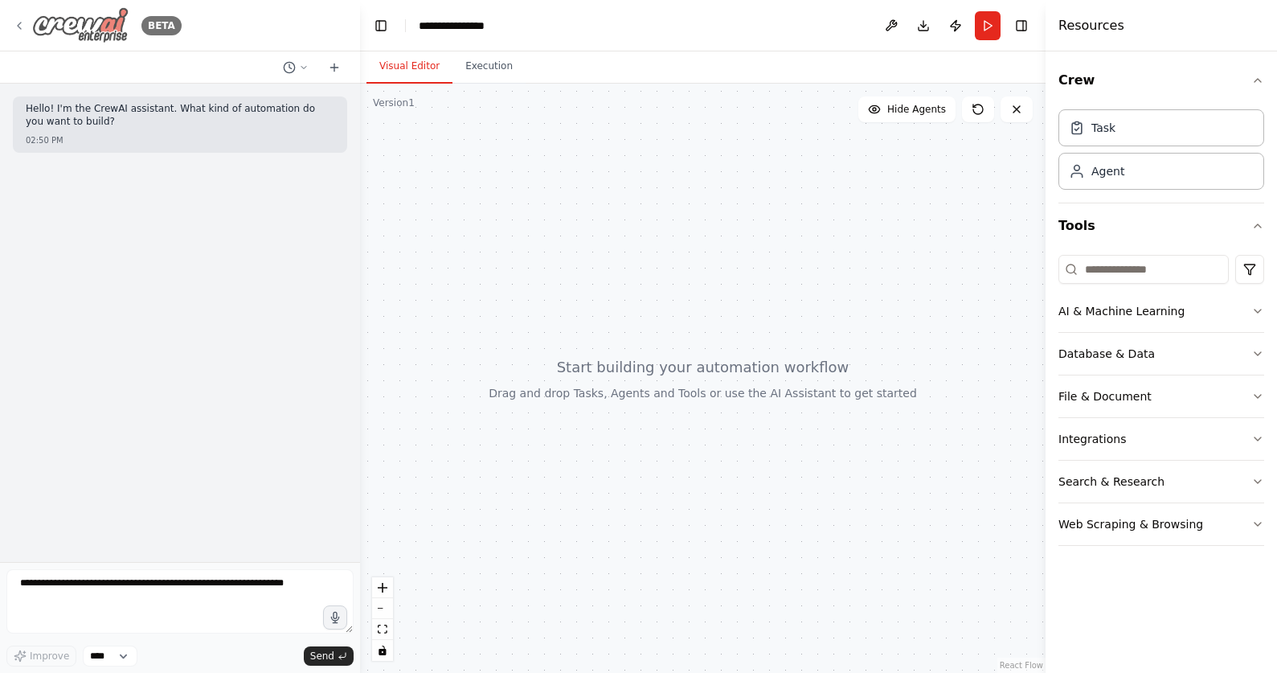
click at [15, 24] on icon at bounding box center [19, 25] width 13 height 13
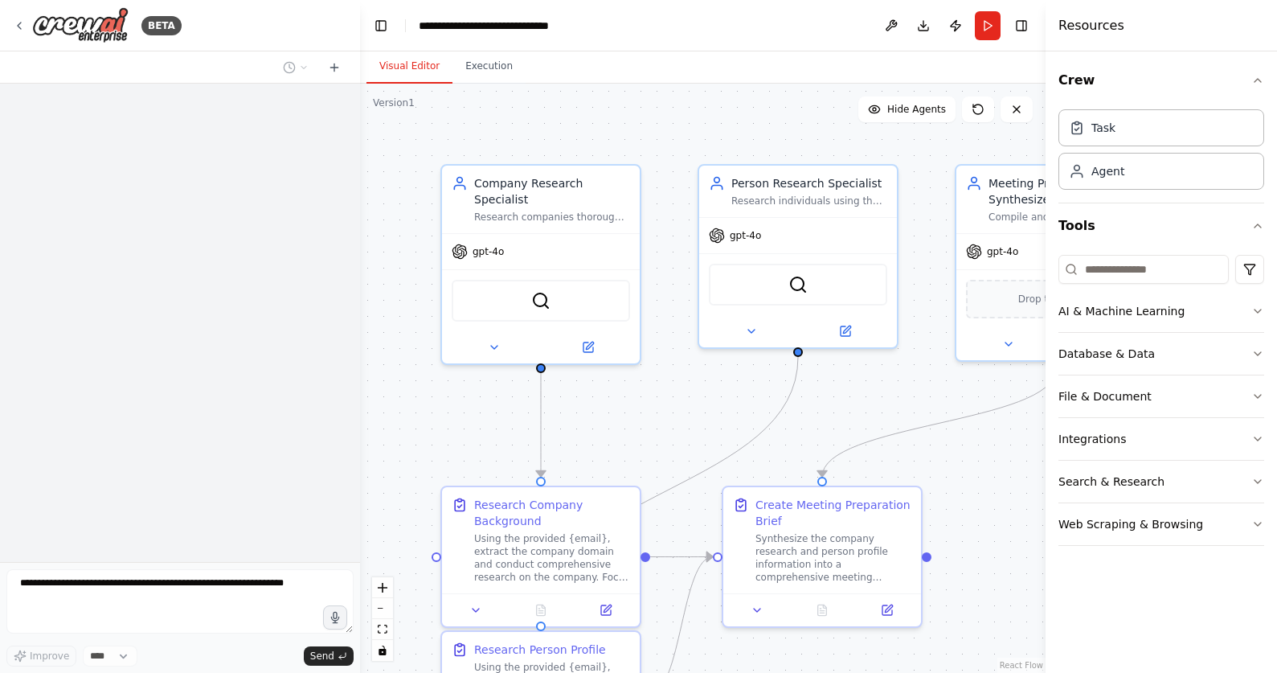
scroll to position [428, 0]
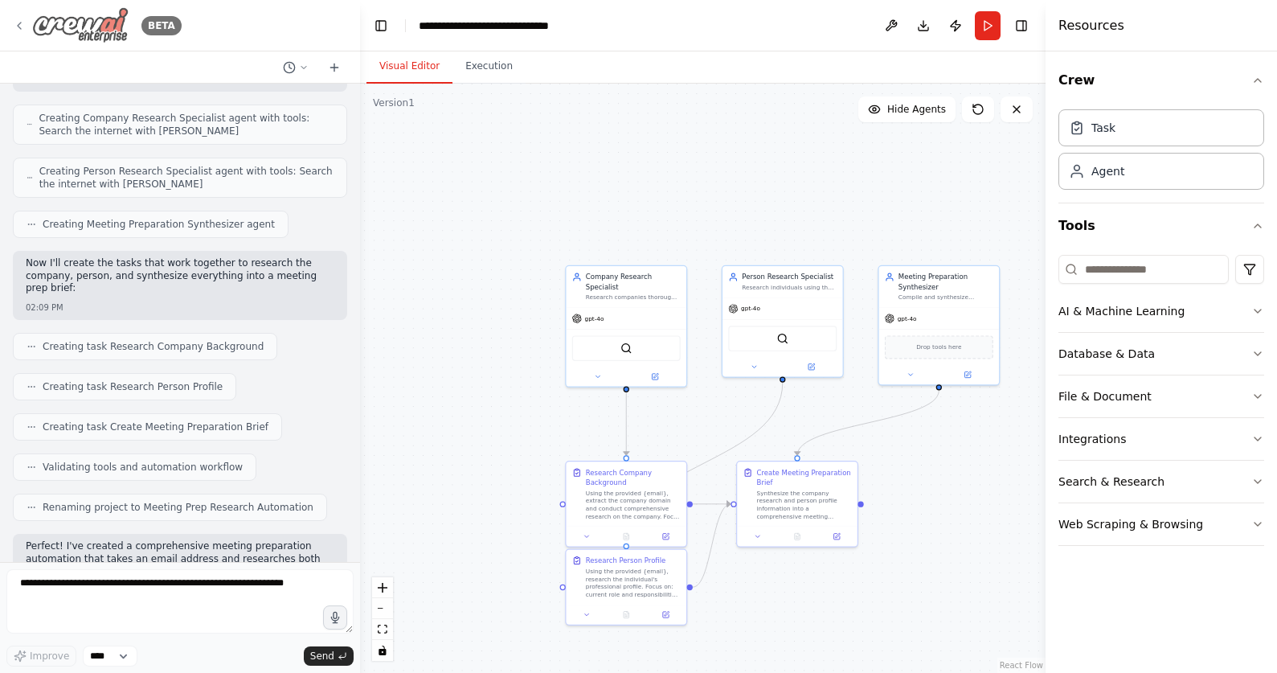
click at [47, 24] on img at bounding box center [80, 25] width 96 height 36
